Goal: Use online tool/utility: Utilize a website feature to perform a specific function

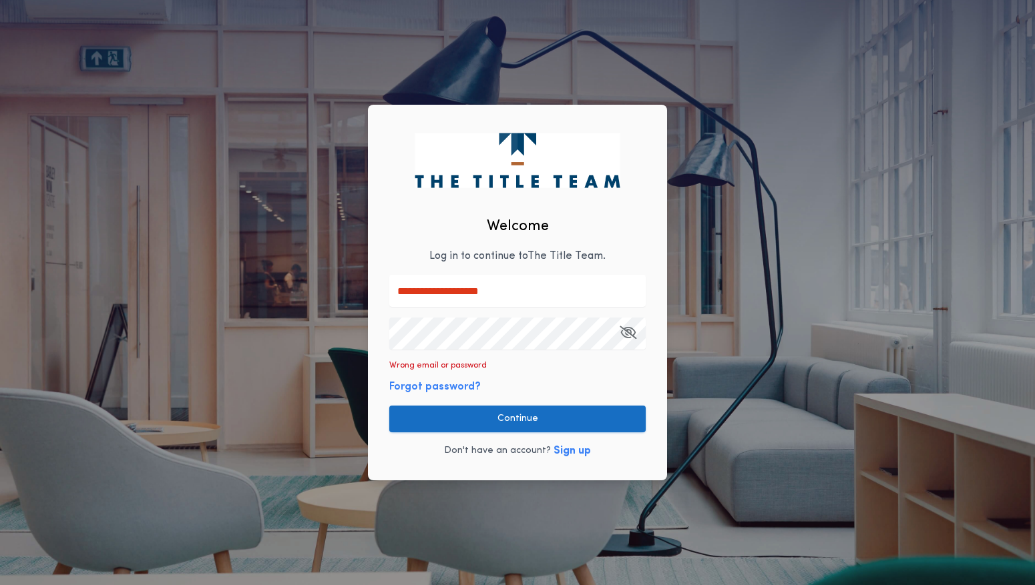
click at [521, 418] on button "Continue" at bounding box center [517, 419] width 256 height 27
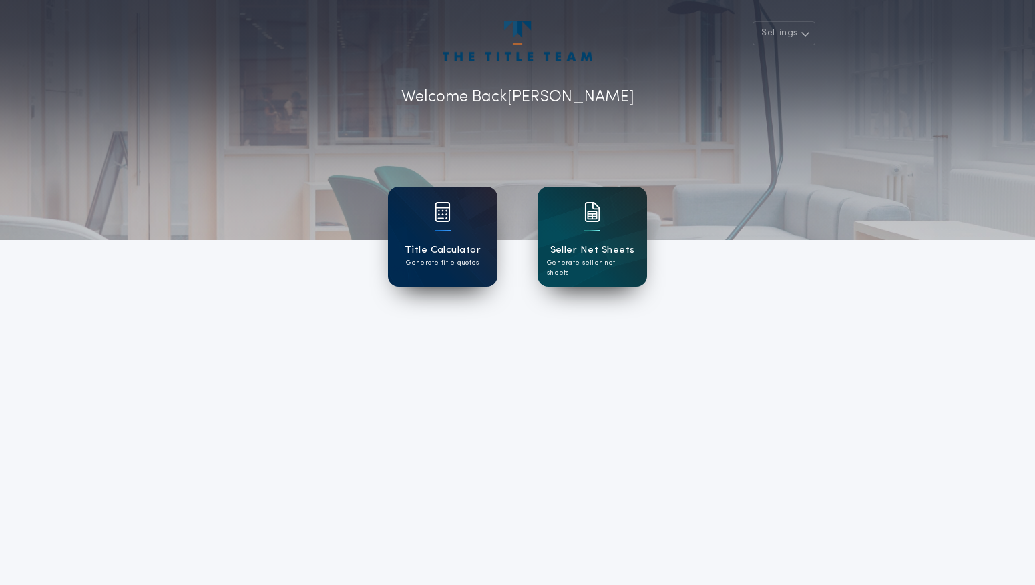
click at [457, 252] on h1 "Title Calculator" at bounding box center [442, 250] width 76 height 15
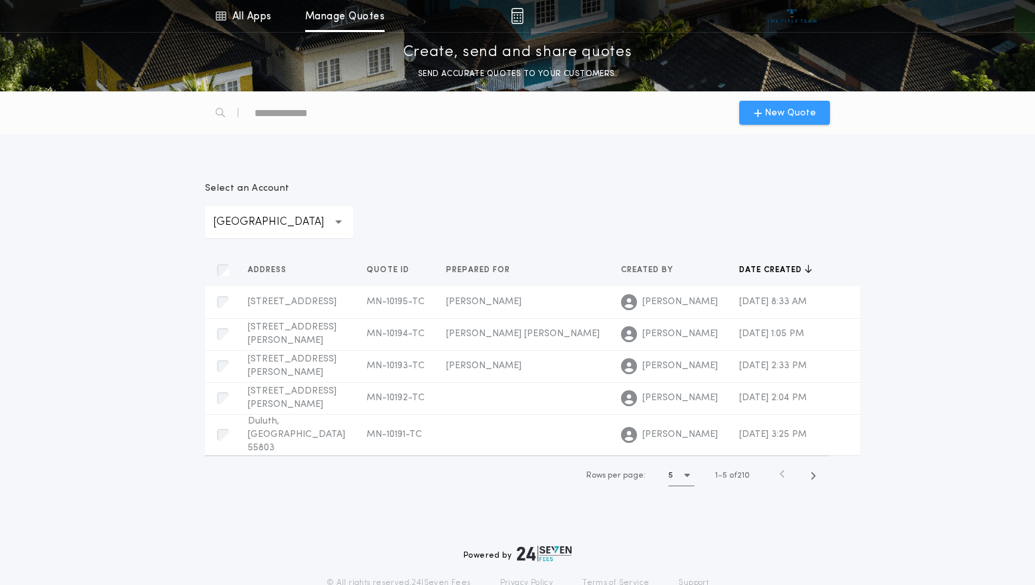
click at [781, 113] on span "New Quote" at bounding box center [789, 113] width 51 height 14
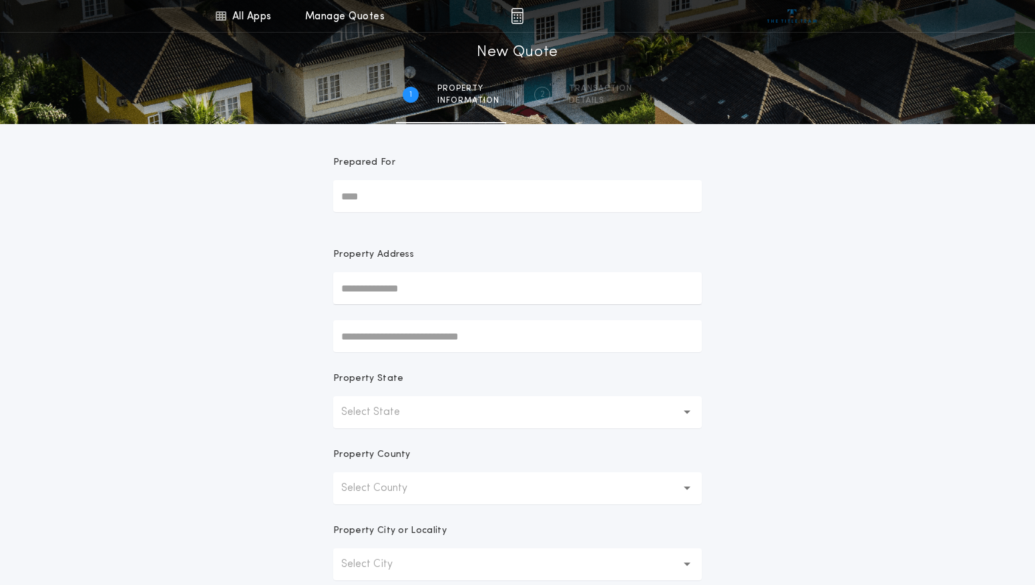
click at [365, 195] on input "Prepared For" at bounding box center [517, 196] width 368 height 32
type input "**********"
click at [384, 290] on input "text" at bounding box center [517, 288] width 368 height 32
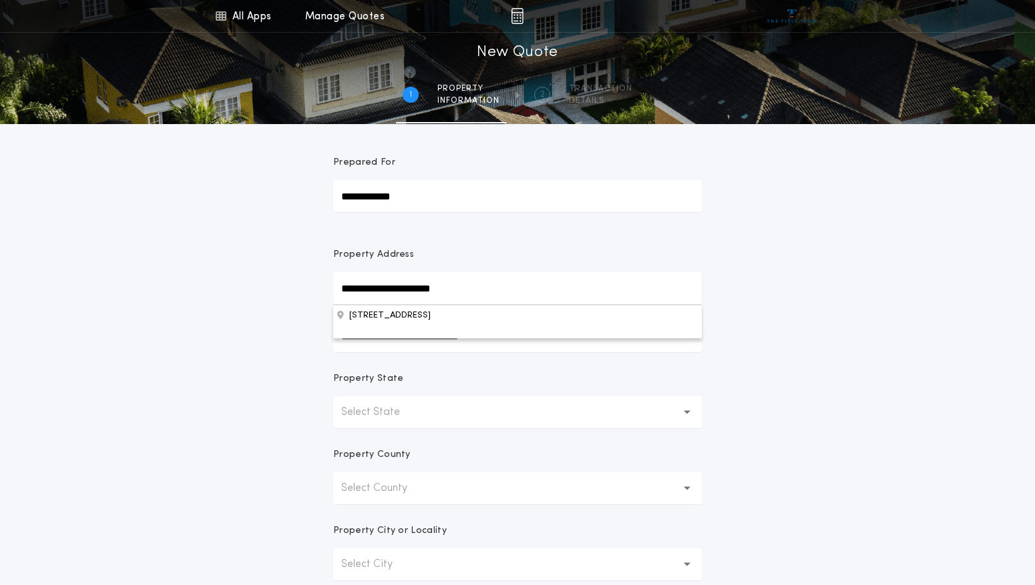
type input "**********"
click at [430, 320] on button "[STREET_ADDRESS]" at bounding box center [517, 315] width 368 height 20
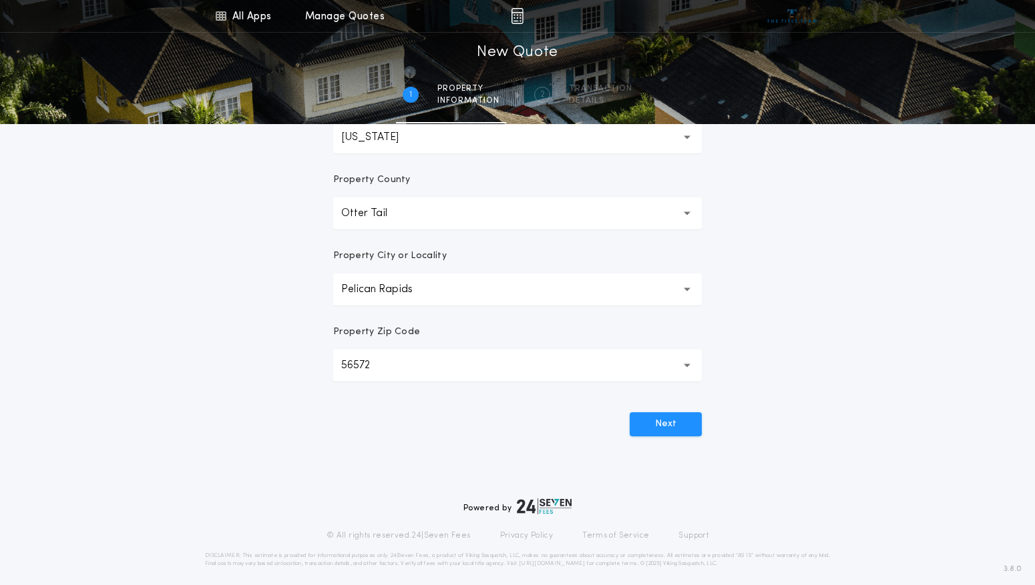
scroll to position [284, 0]
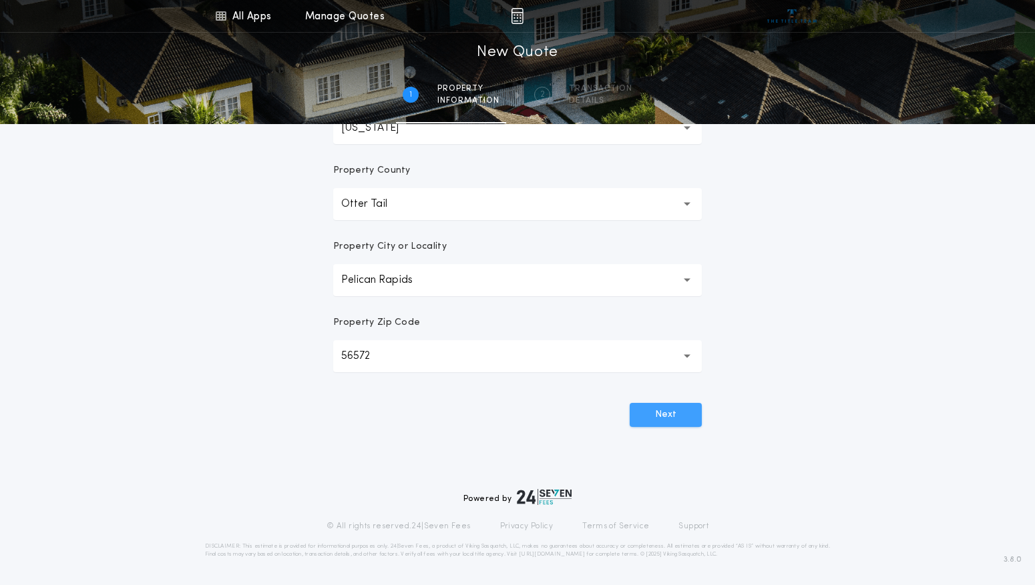
click at [676, 410] on button "Next" at bounding box center [665, 415] width 72 height 24
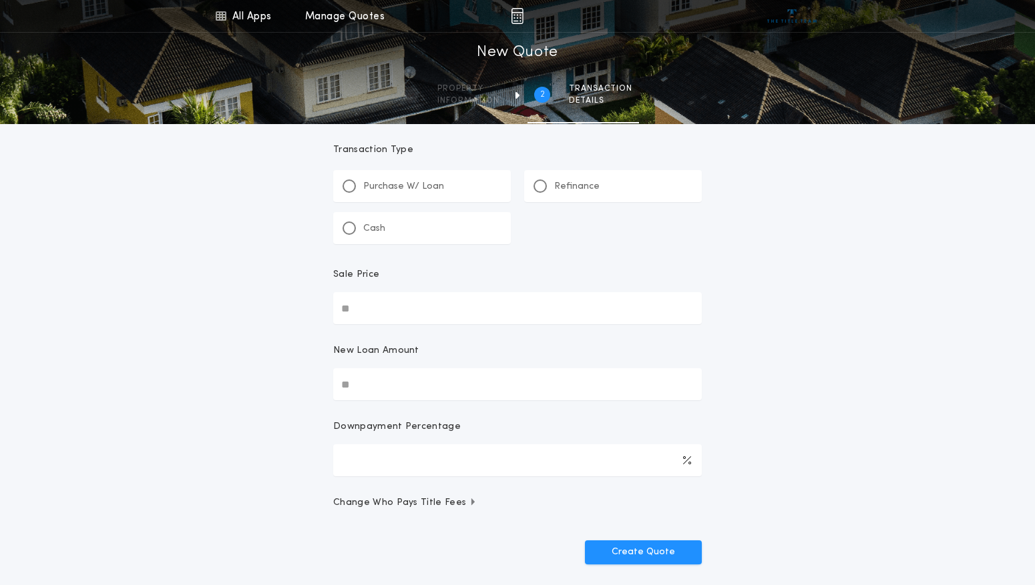
scroll to position [0, 0]
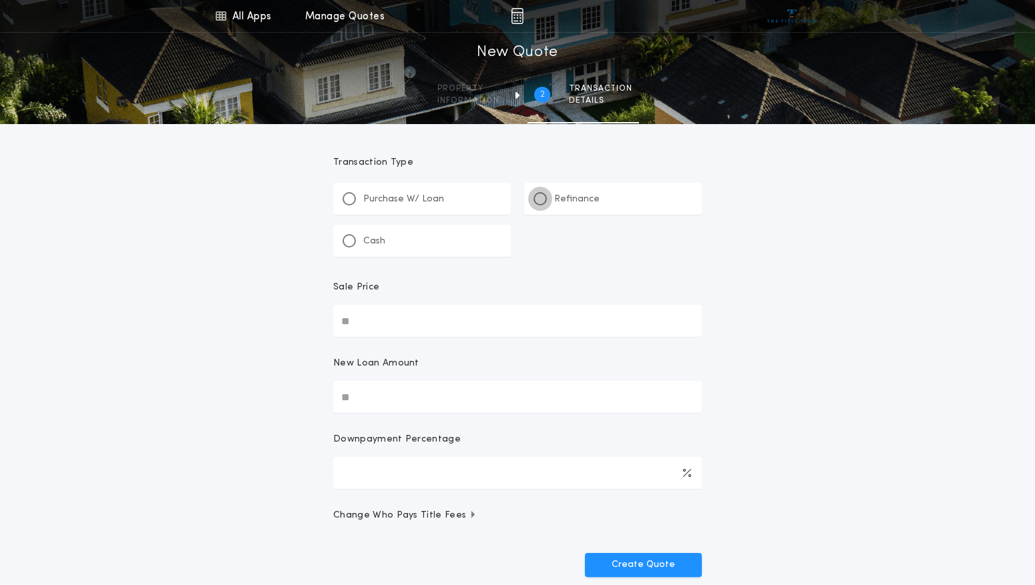
click at [539, 195] on div at bounding box center [539, 198] width 13 height 13
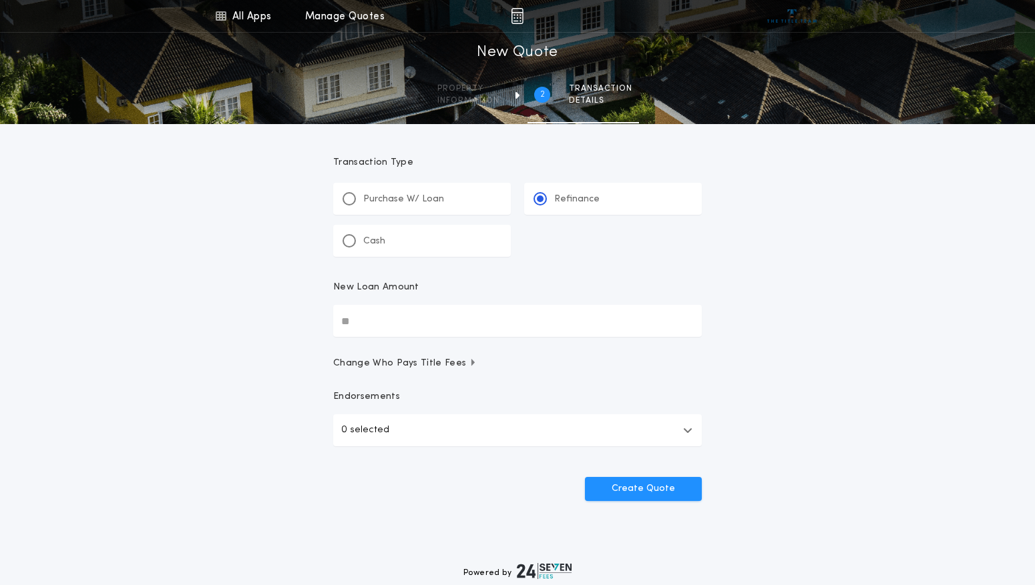
click at [366, 319] on input "New Loan Amount" at bounding box center [517, 321] width 368 height 32
type input "********"
click at [669, 488] on button "Create Quote" at bounding box center [643, 489] width 117 height 24
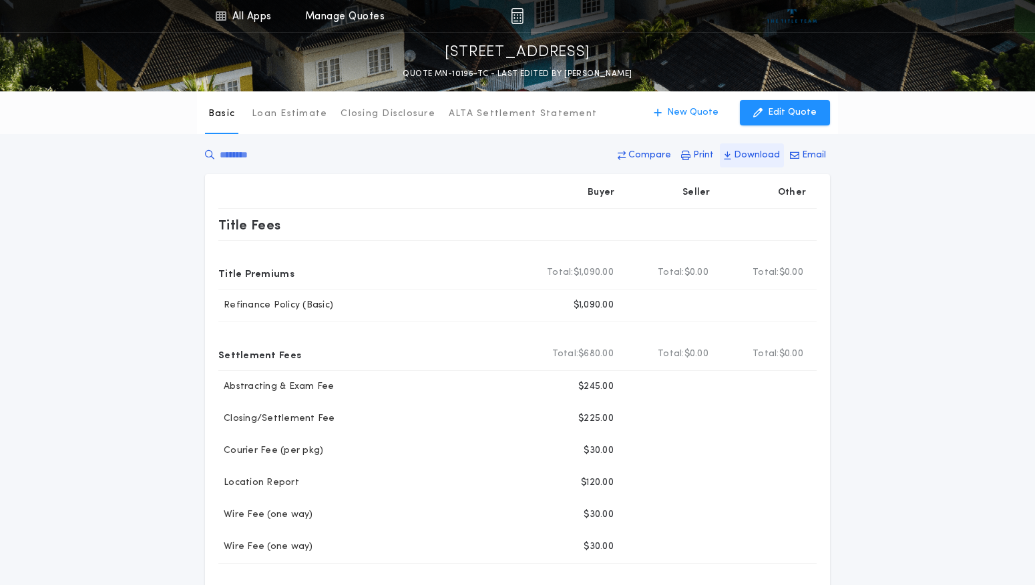
click at [762, 153] on p "Download" at bounding box center [757, 155] width 46 height 13
